Goal: Task Accomplishment & Management: Manage account settings

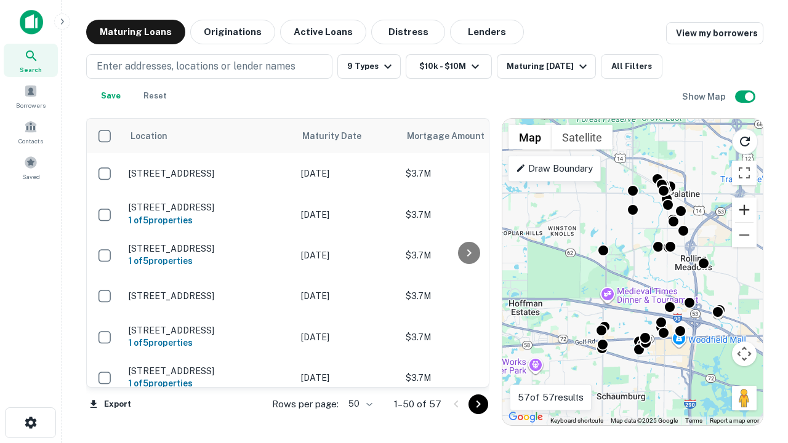
click at [744, 210] on button "Zoom in" at bounding box center [744, 210] width 25 height 25
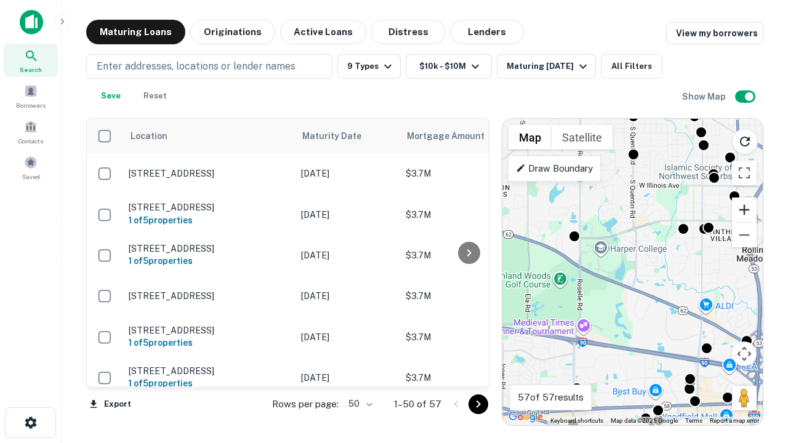
click at [744, 210] on button "Zoom in" at bounding box center [744, 210] width 25 height 25
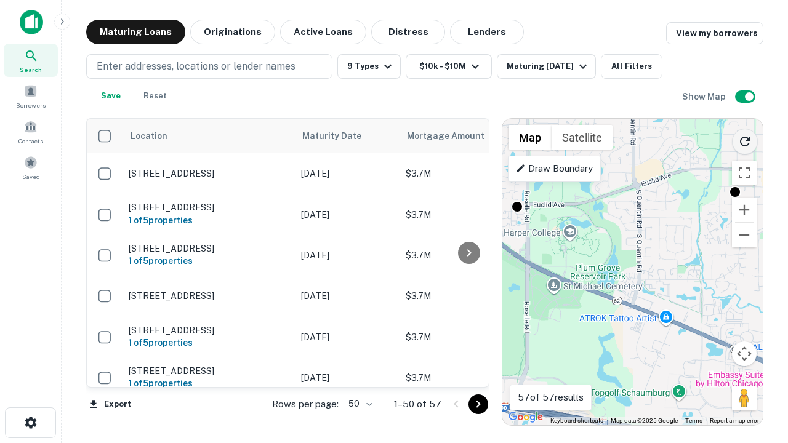
click at [744, 139] on icon "Reload search area" at bounding box center [744, 141] width 15 height 15
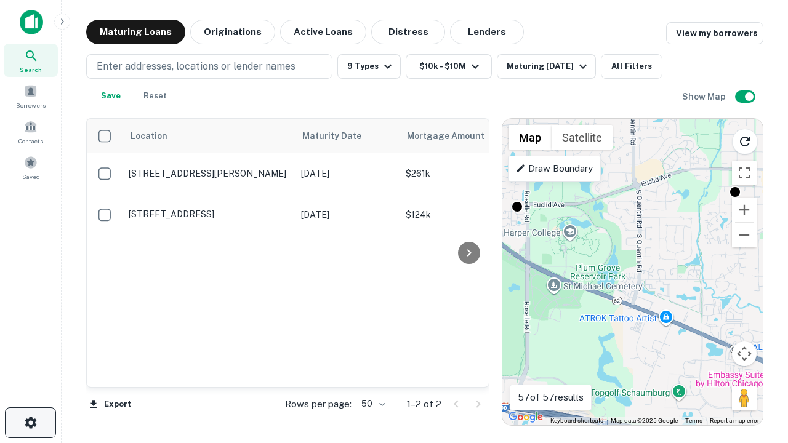
click at [30, 423] on icon "button" at bounding box center [30, 422] width 15 height 15
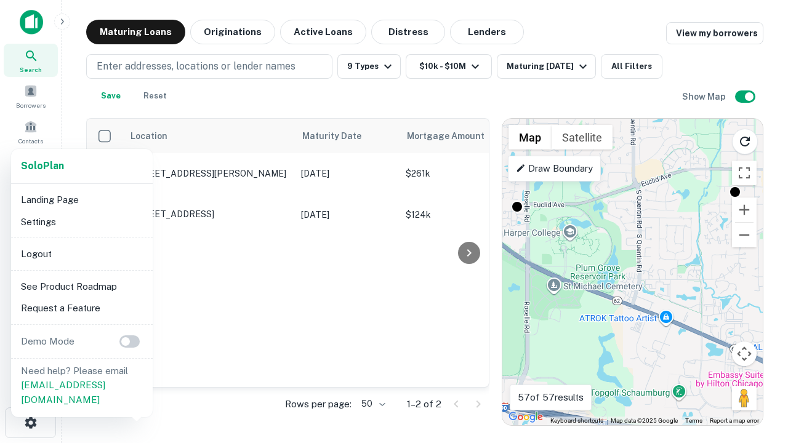
click at [81, 253] on li "Logout" at bounding box center [82, 254] width 132 height 22
